Goal: Find specific page/section: Find specific page/section

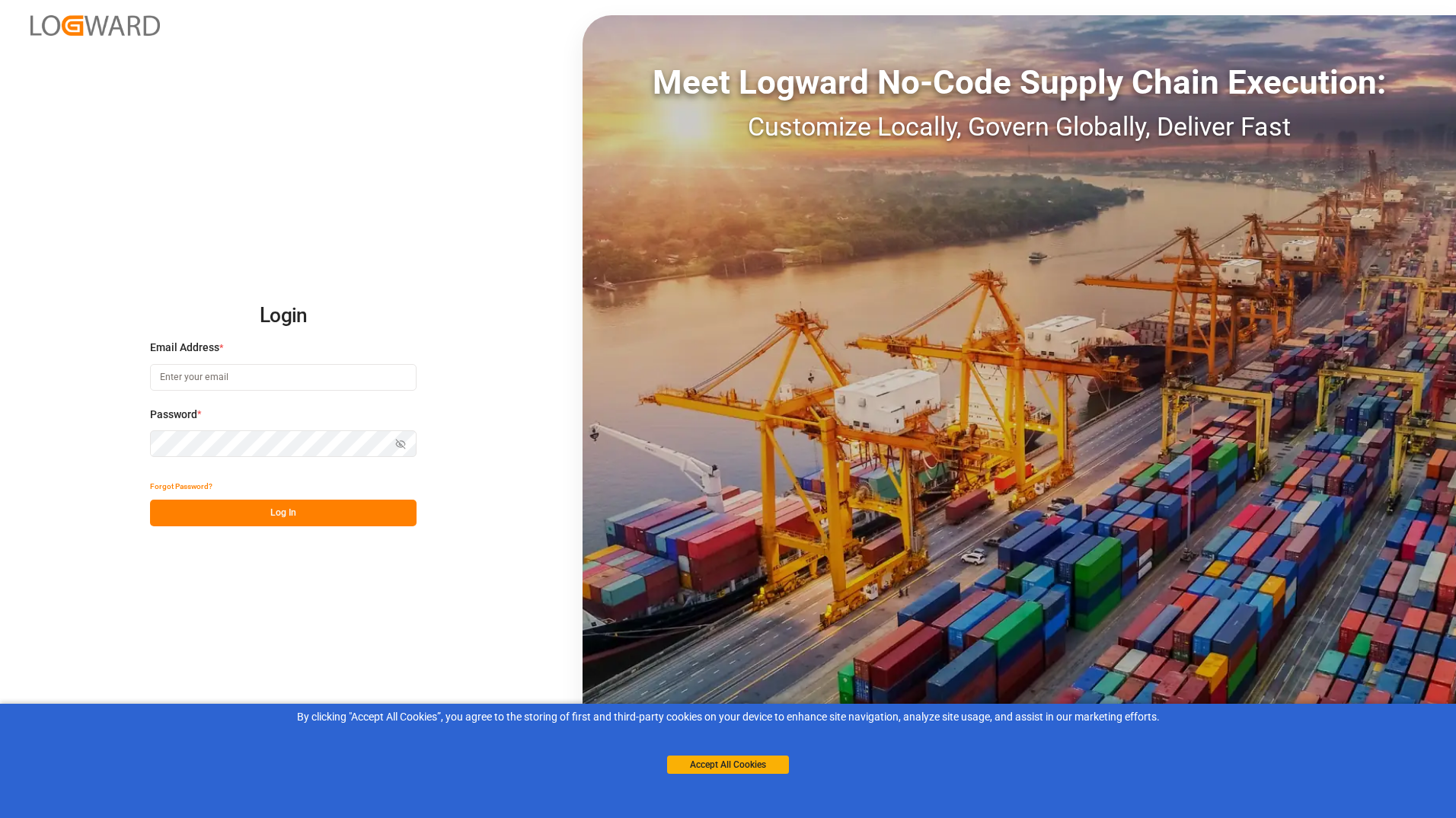
type input "international.sales@cofresco.com"
click at [300, 515] on button "Log In" at bounding box center [283, 514] width 267 height 27
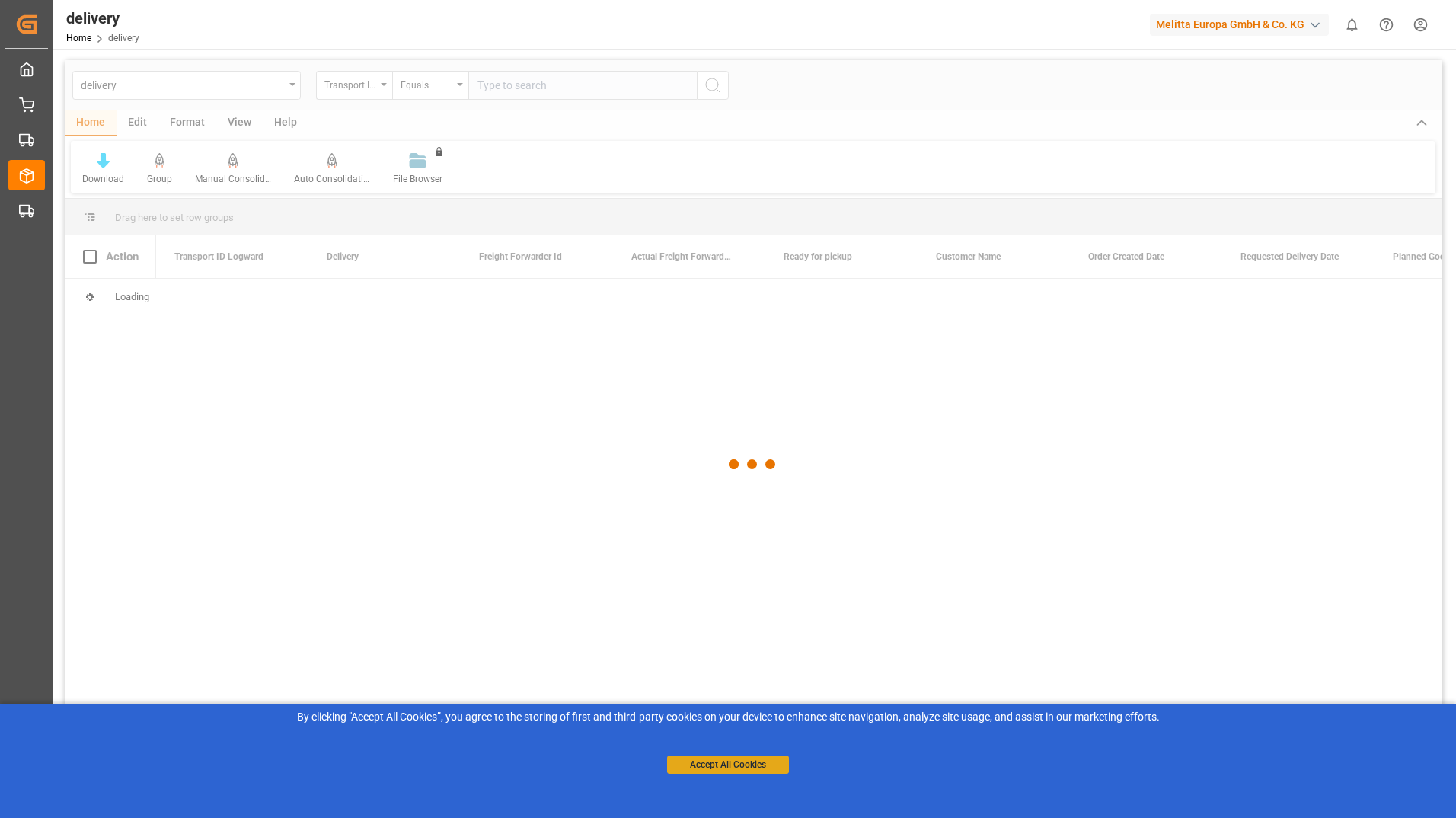
click at [741, 765] on button "Accept All Cookies" at bounding box center [728, 764] width 121 height 18
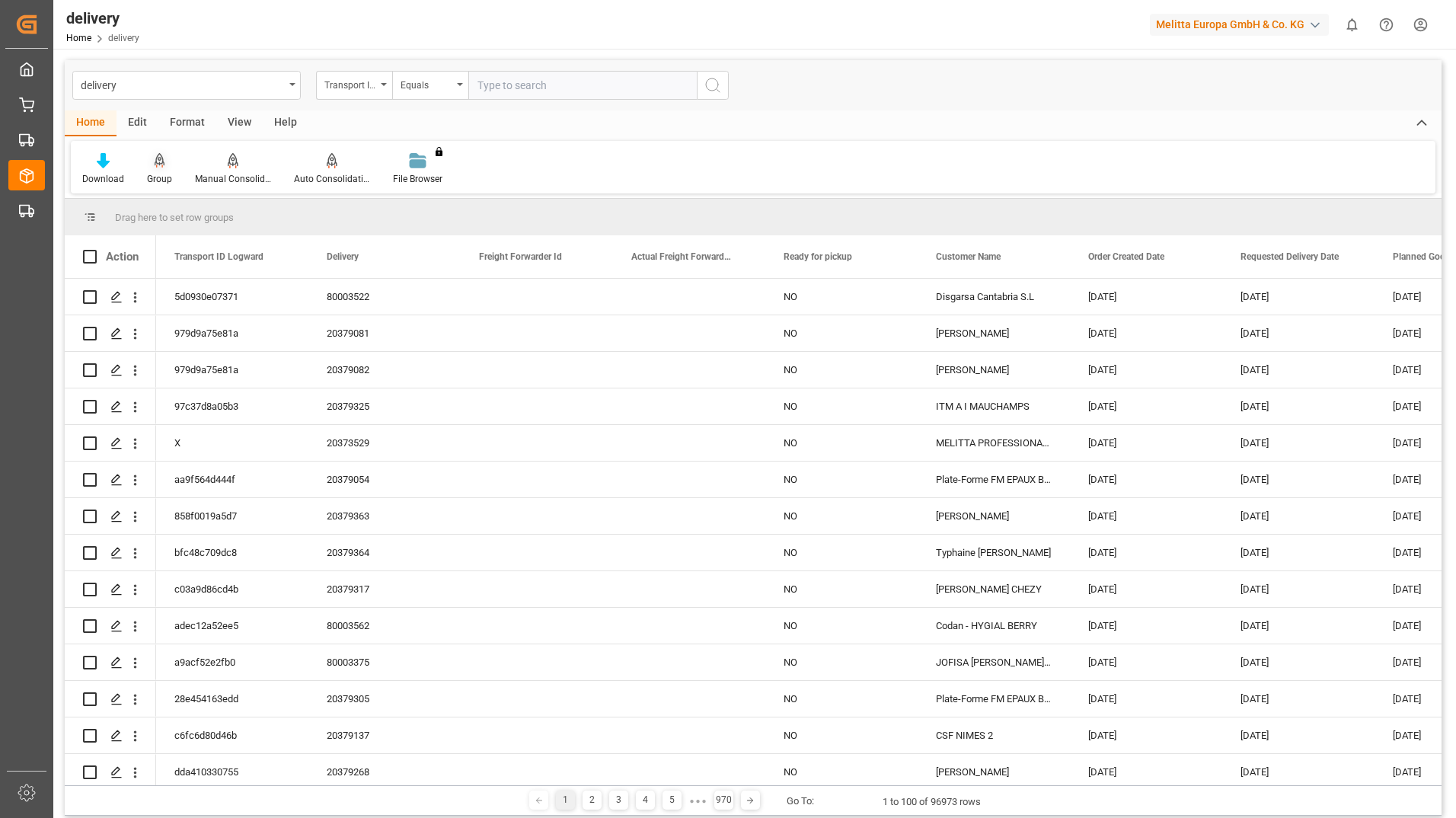
click at [158, 160] on icon at bounding box center [159, 161] width 11 height 15
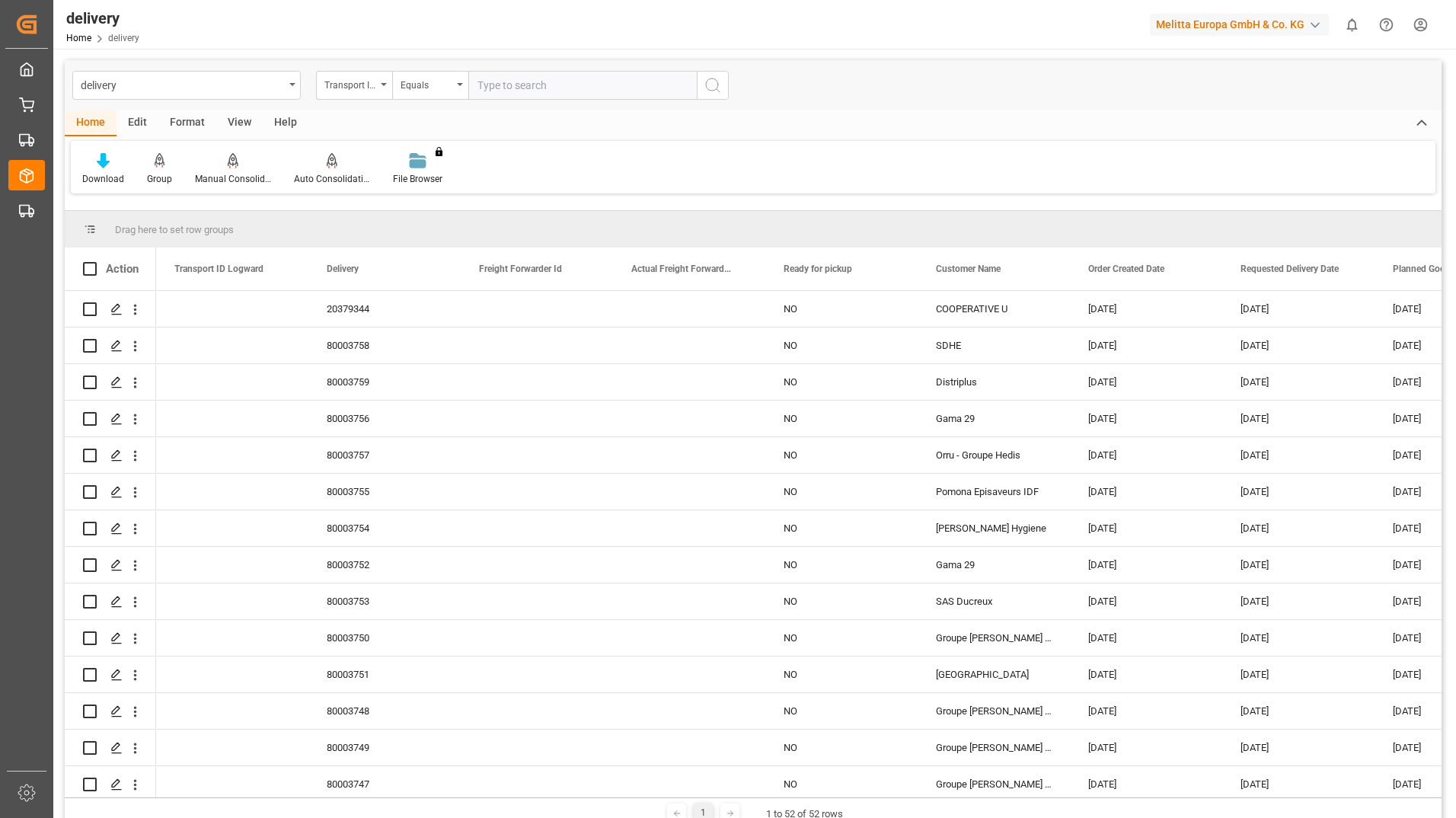
click at [89, 229] on span at bounding box center [90, 229] width 13 height 13
click at [388, 82] on div "Transport ID Logward" at bounding box center [354, 86] width 76 height 29
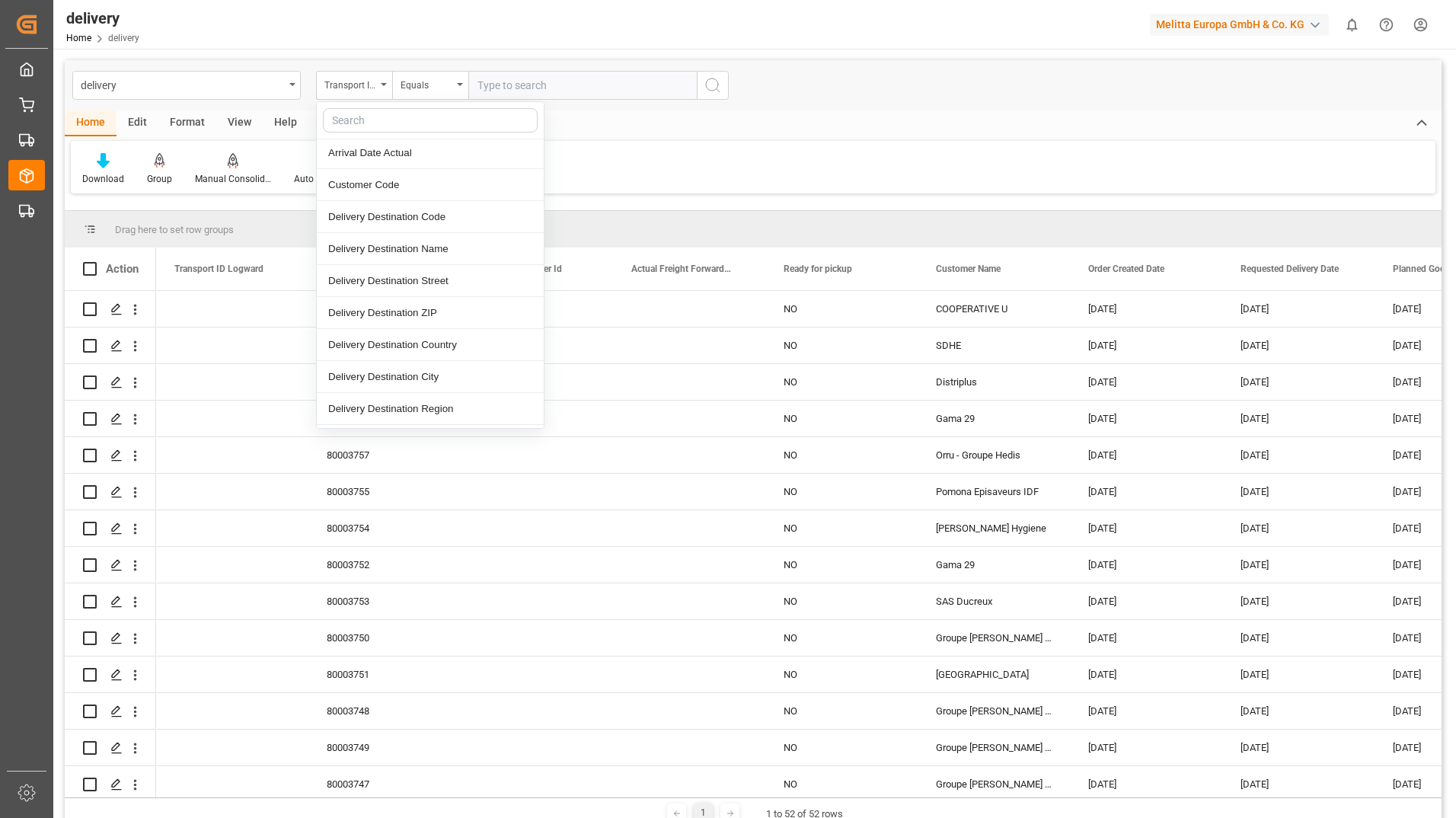
scroll to position [381, 0]
click at [404, 329] on div "Delivery Destination Country" at bounding box center [431, 318] width 227 height 32
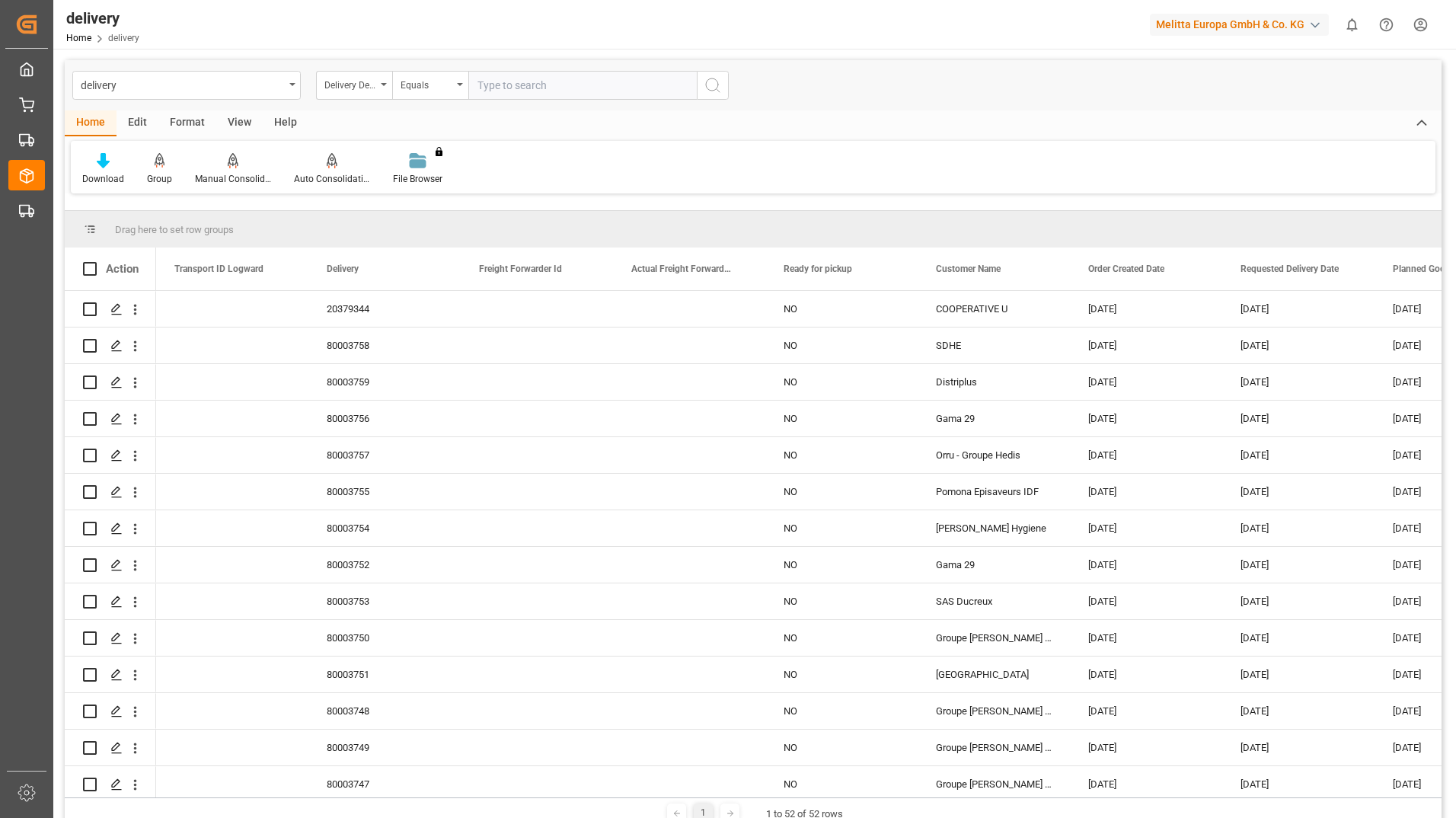
click at [526, 87] on input "text" at bounding box center [582, 86] width 228 height 29
type input "[GEOGRAPHIC_DATA]"
click at [709, 86] on icon "search button" at bounding box center [712, 85] width 18 height 18
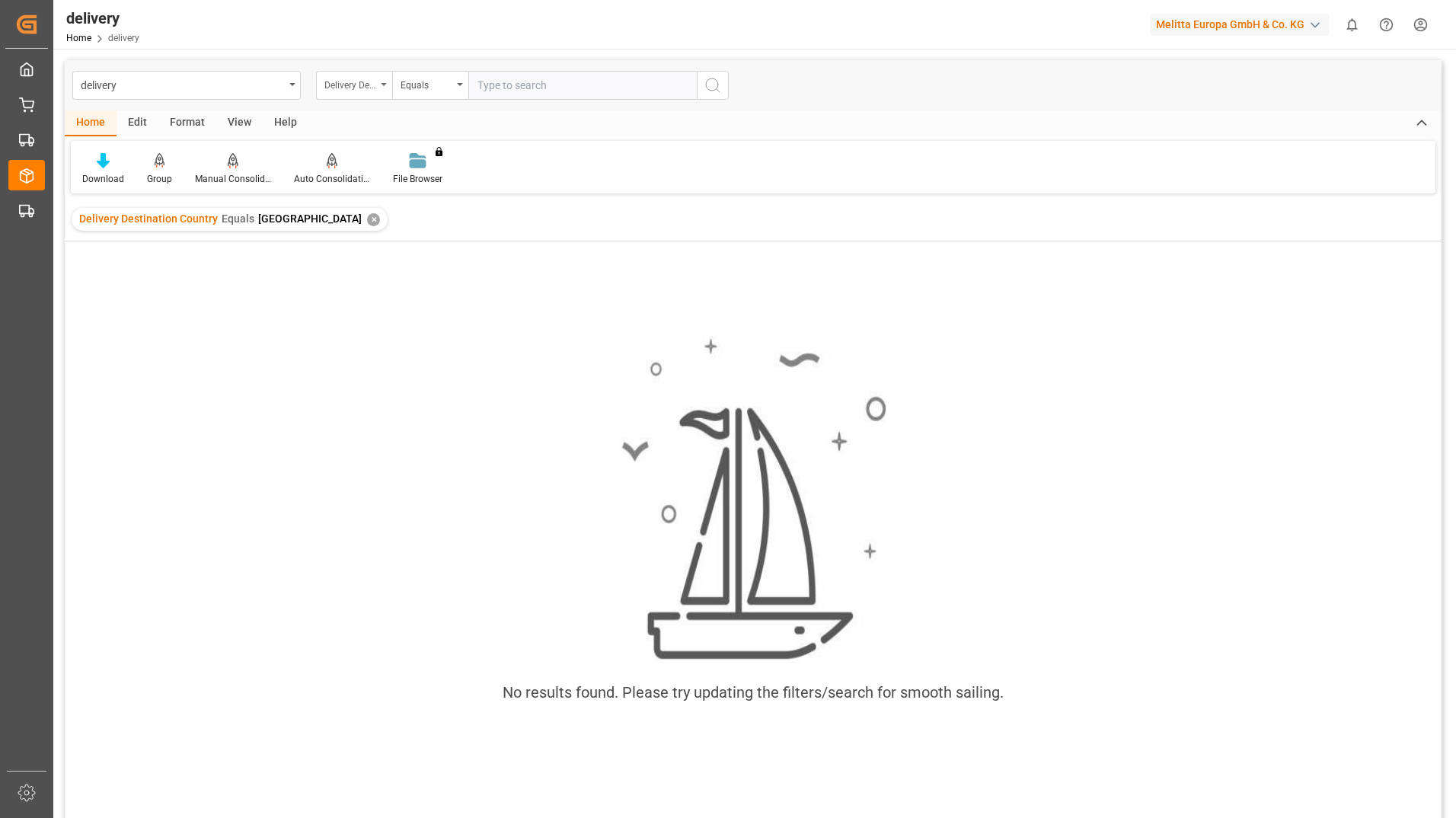
click at [384, 82] on div "Delivery Destination Country" at bounding box center [354, 86] width 76 height 29
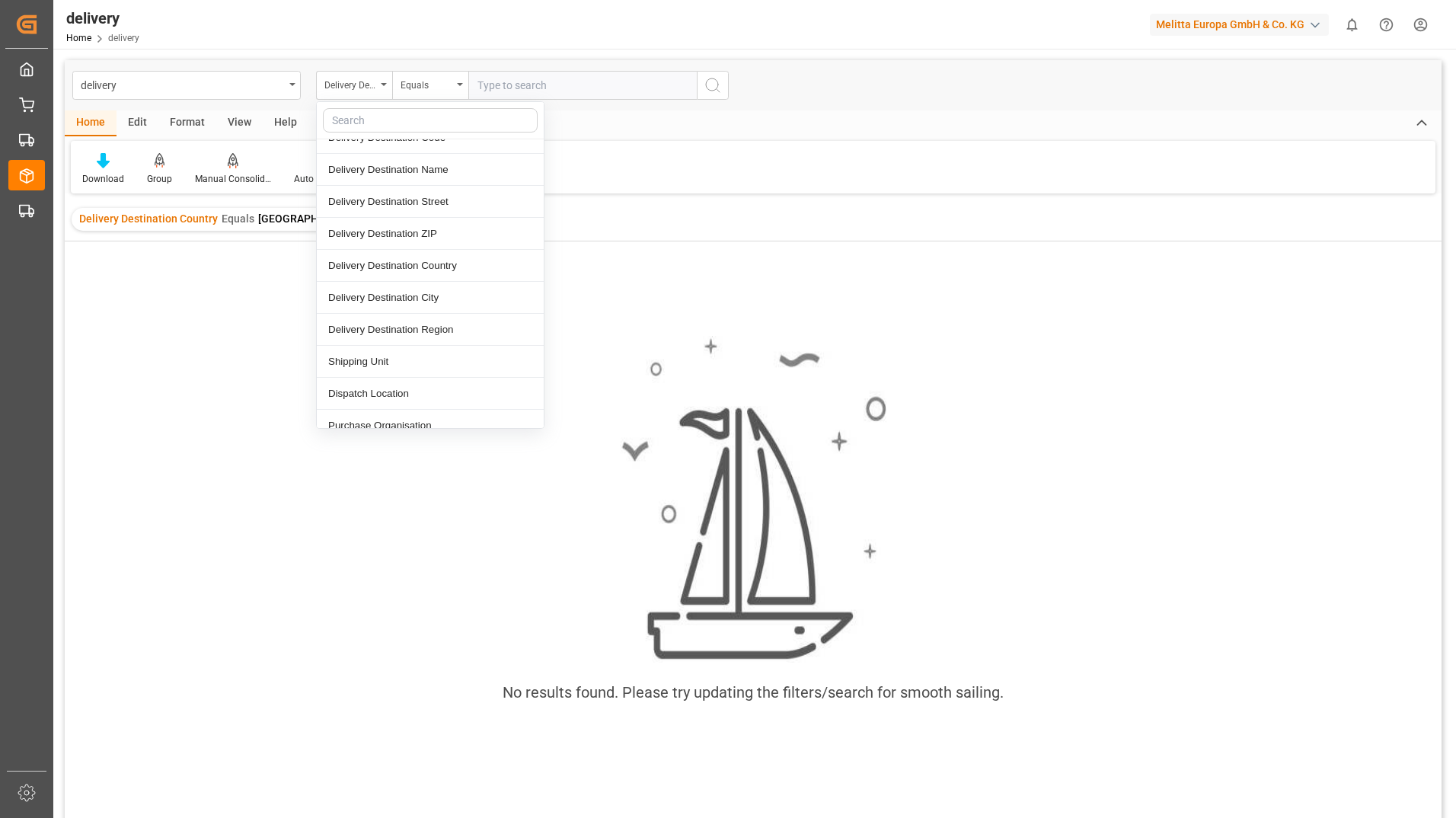
scroll to position [457, 0]
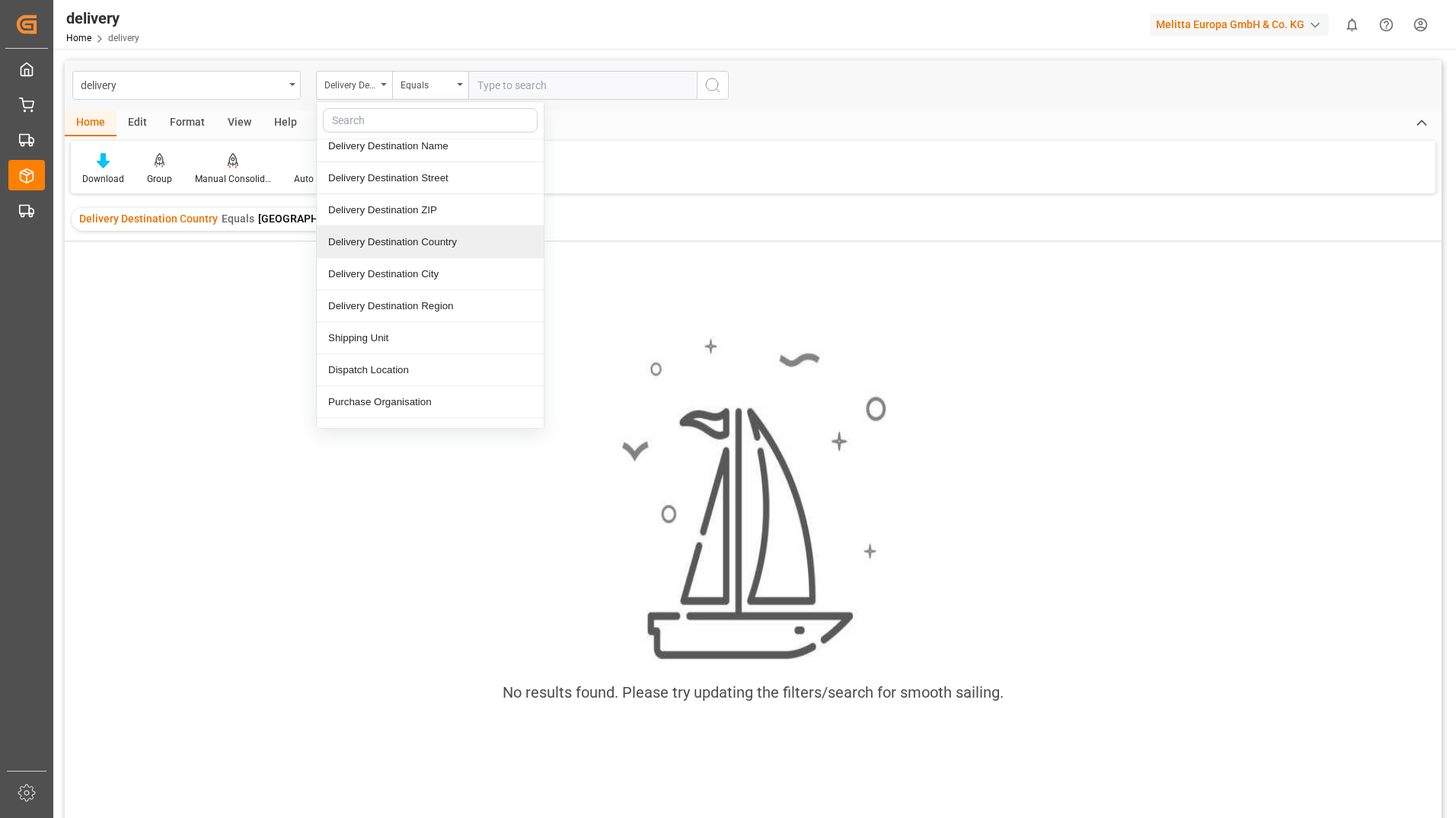
click at [394, 238] on div "Delivery Destination Country" at bounding box center [431, 242] width 227 height 32
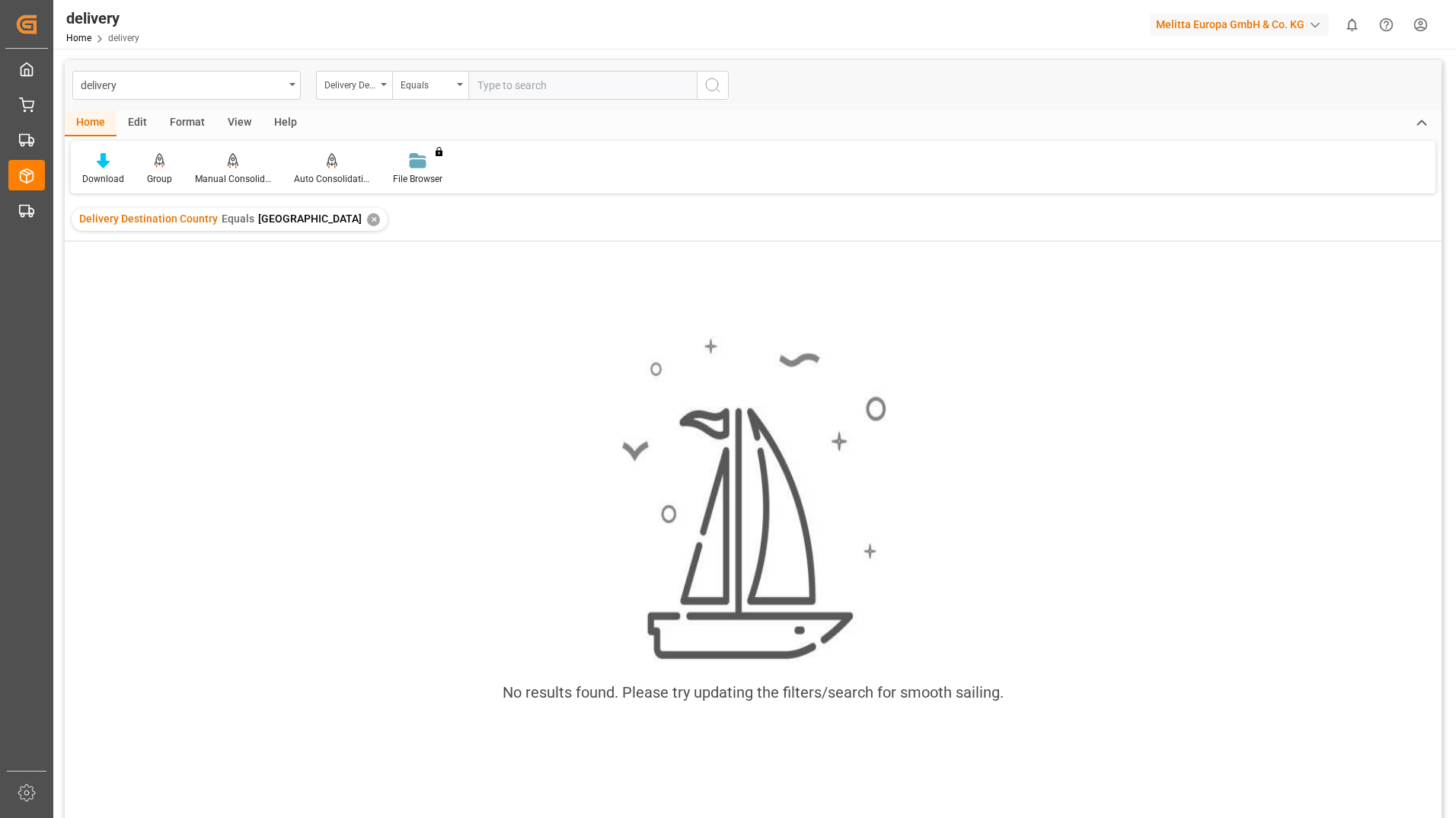
click at [538, 88] on input "text" at bounding box center [582, 86] width 228 height 29
type input "sp"
click at [367, 220] on div "✕" at bounding box center [373, 219] width 13 height 13
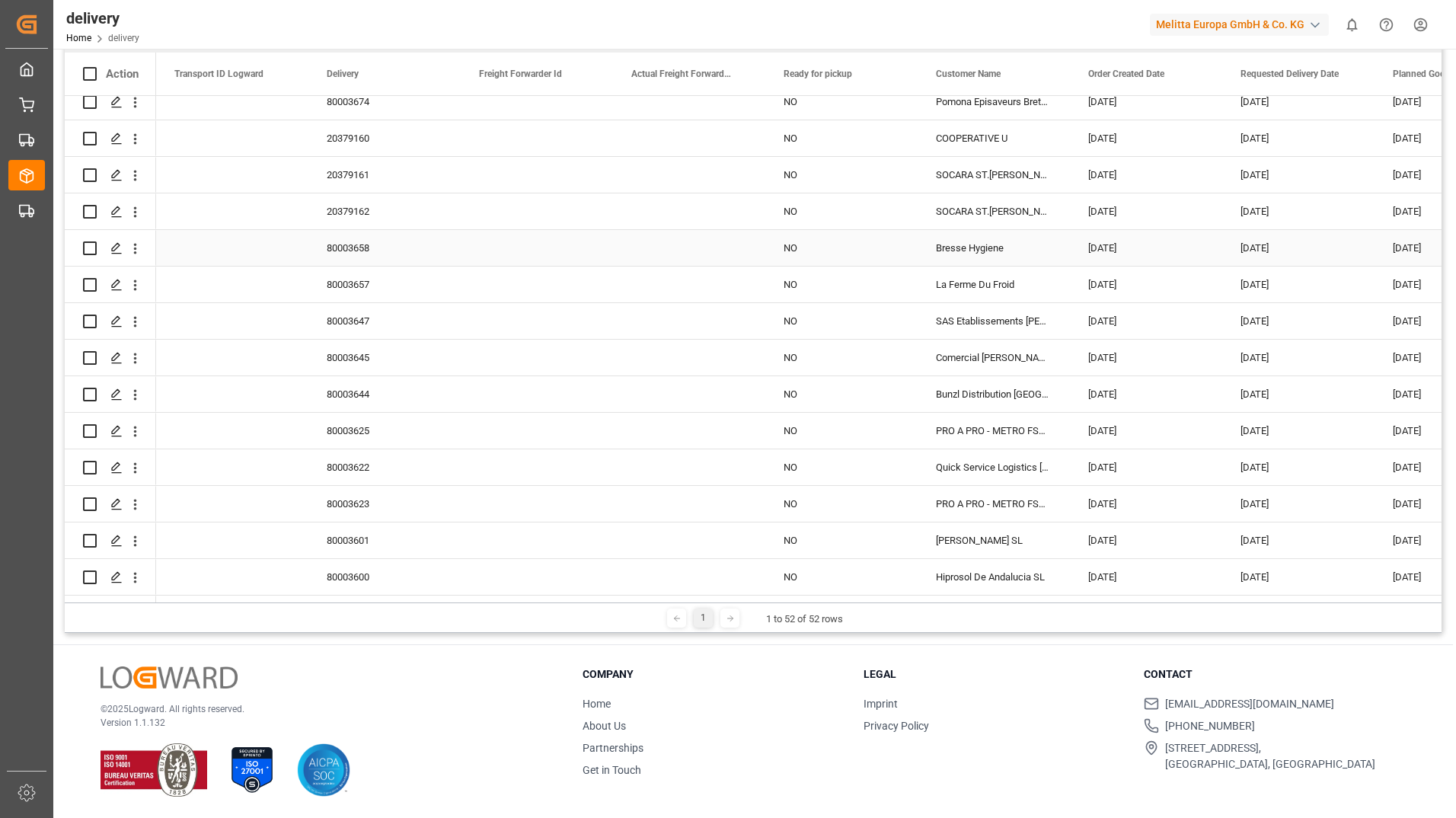
scroll to position [1405, 0]
click at [727, 620] on icon at bounding box center [729, 618] width 9 height 9
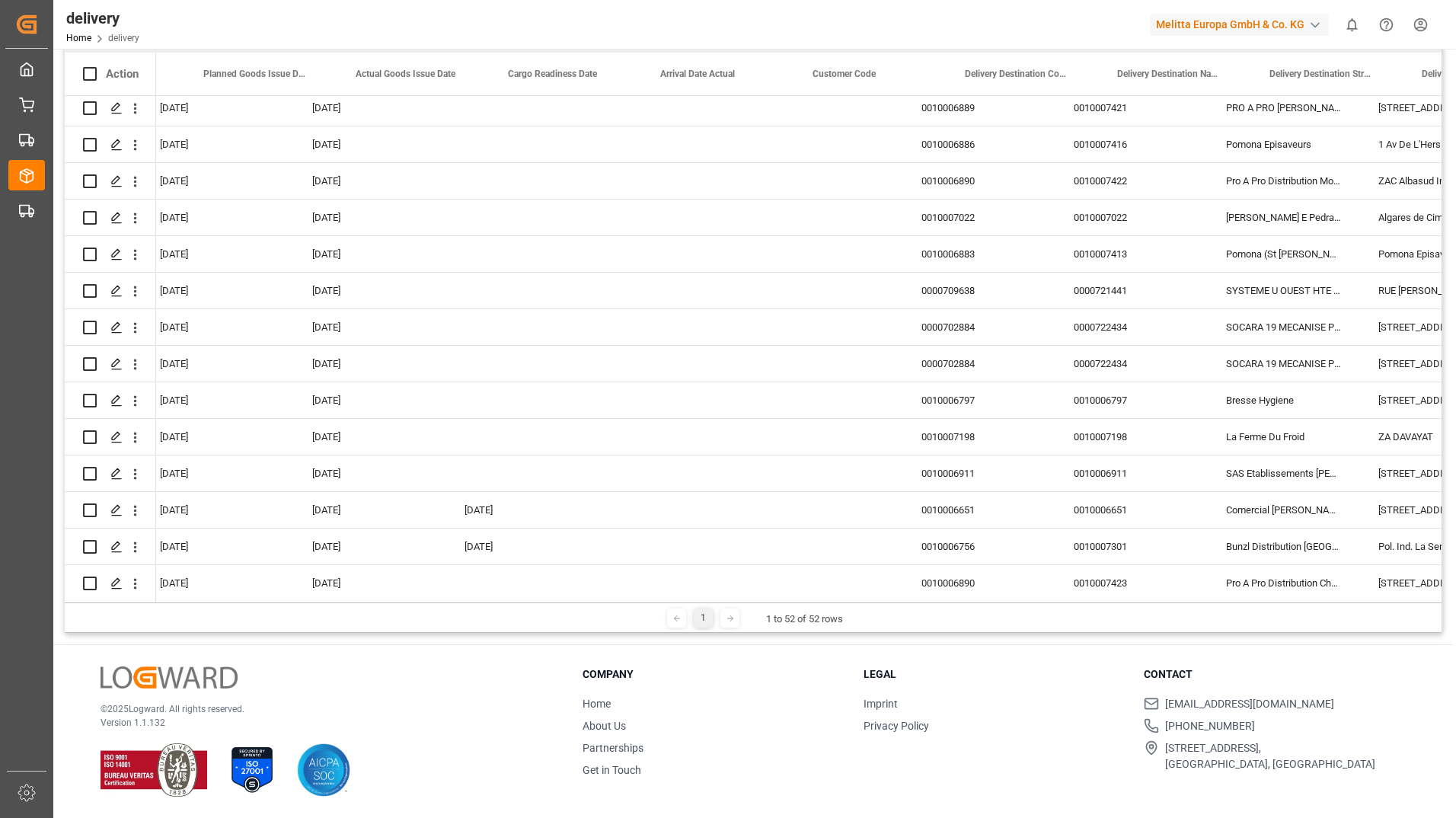
scroll to position [0, 0]
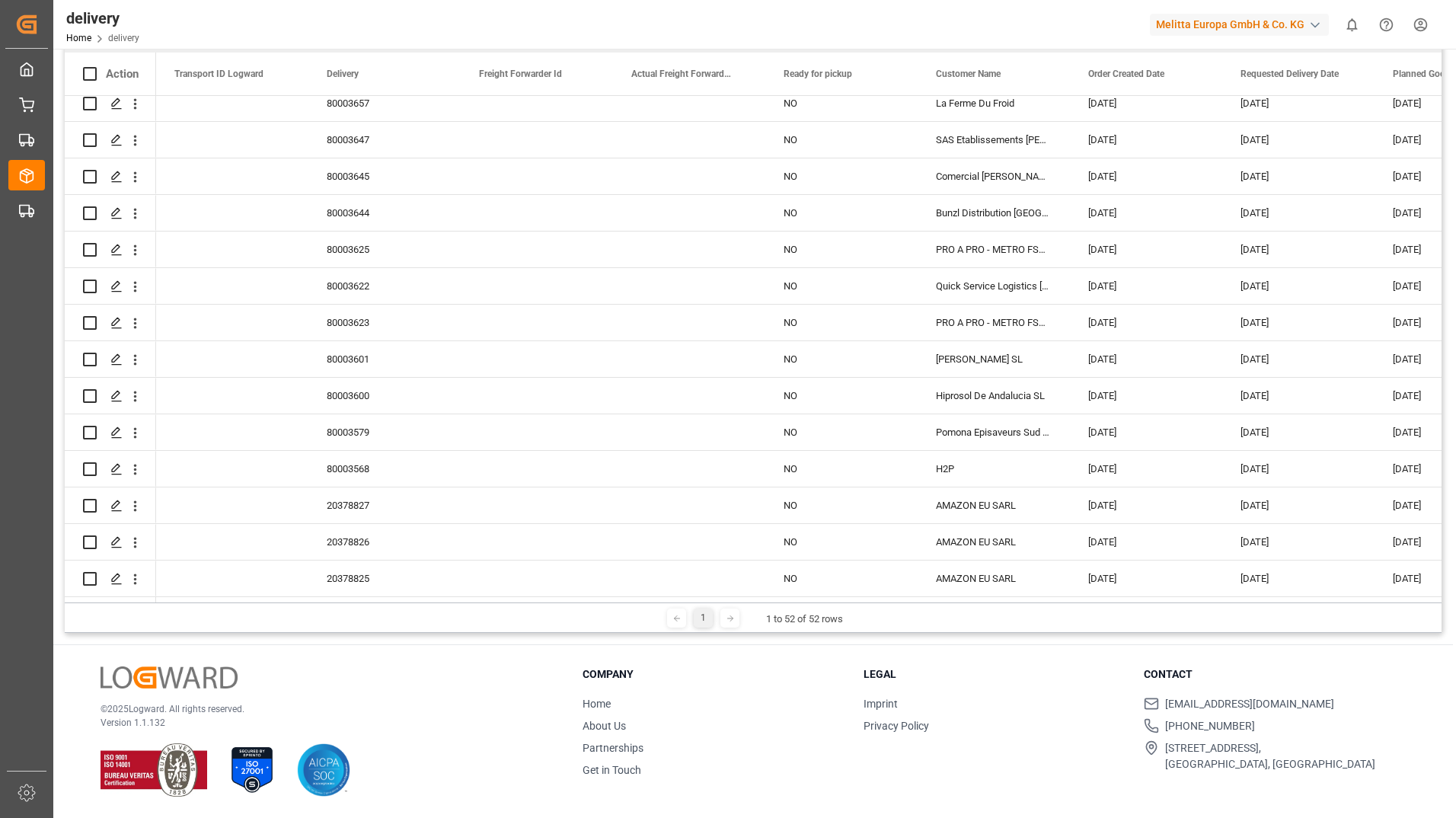
click at [726, 619] on icon at bounding box center [729, 618] width 9 height 9
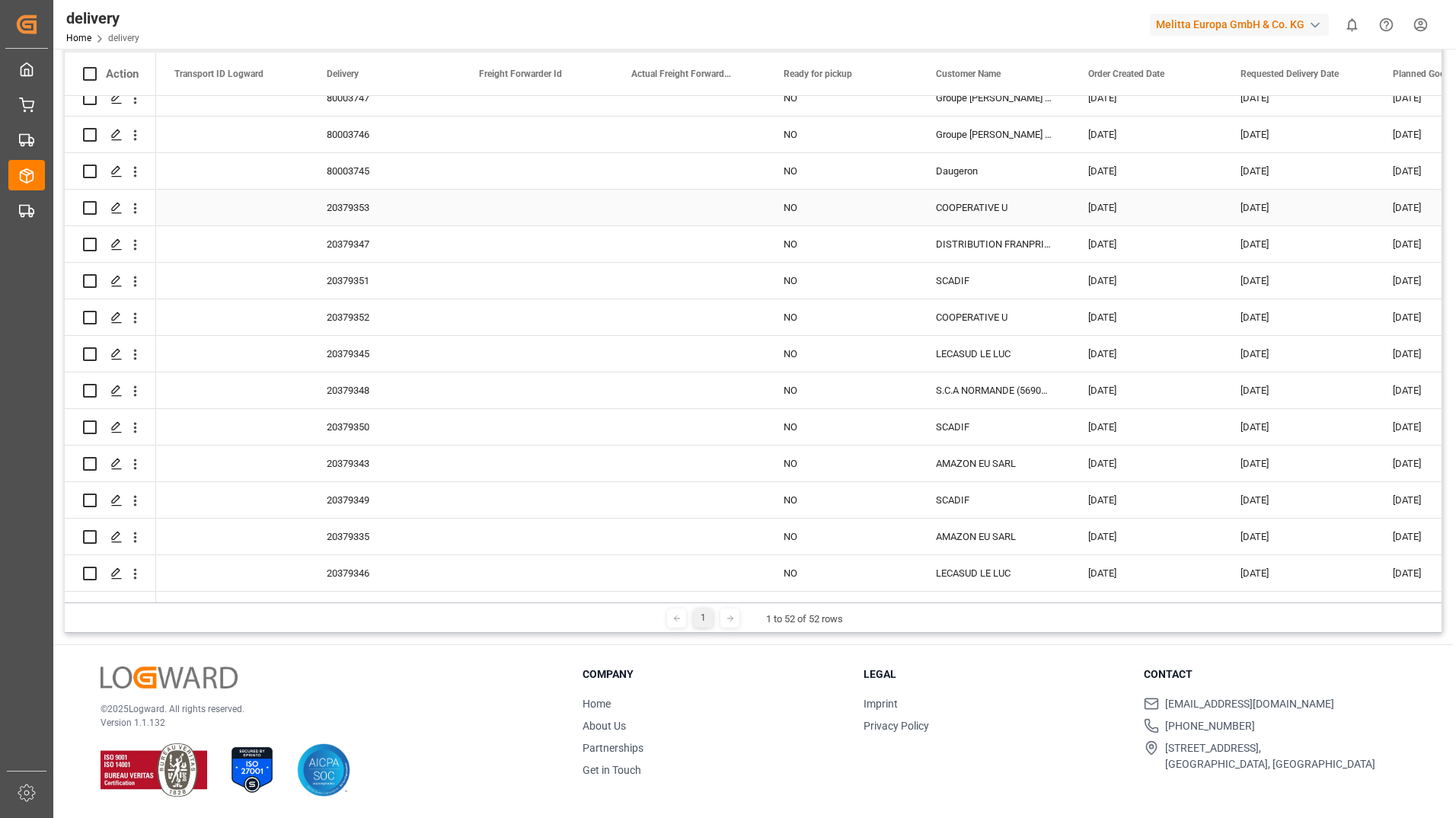
click at [535, 188] on div "Press SPACE to select this row." at bounding box center [537, 171] width 152 height 36
